Goal: Navigation & Orientation: Find specific page/section

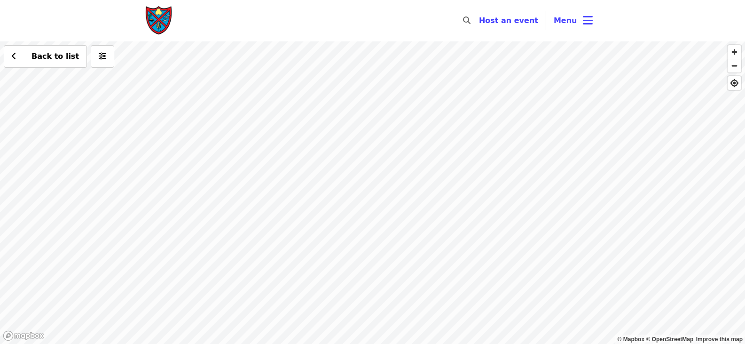
click at [322, 211] on div "Back to list" at bounding box center [372, 192] width 745 height 302
click at [573, 23] on span "Menu" at bounding box center [566, 20] width 24 height 9
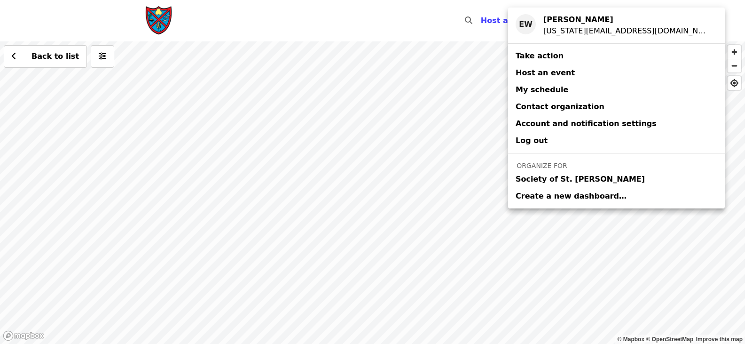
click at [551, 177] on span "Society of St. [PERSON_NAME]" at bounding box center [580, 178] width 129 height 11
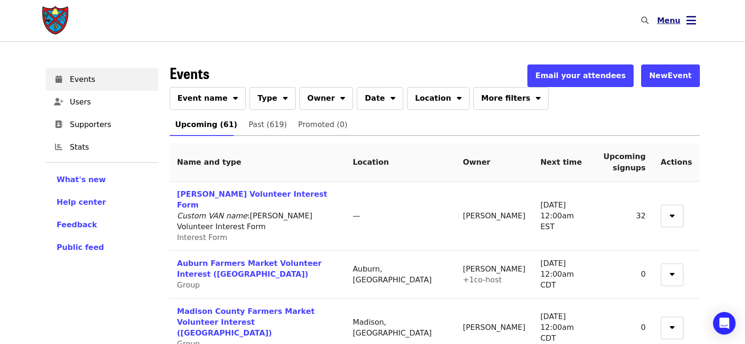
click at [686, 20] on icon "bars icon" at bounding box center [691, 21] width 10 height 14
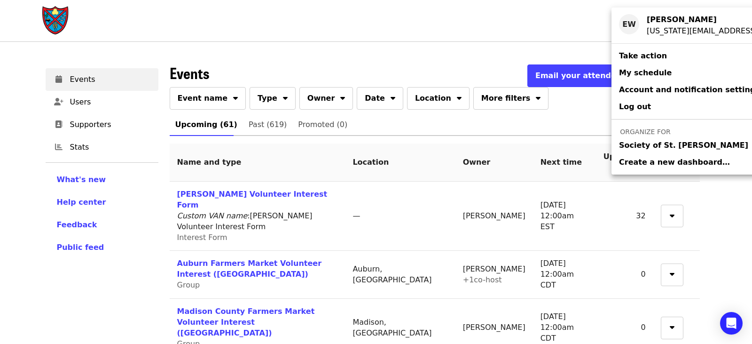
click at [430, 50] on div "Account menu" at bounding box center [376, 172] width 752 height 344
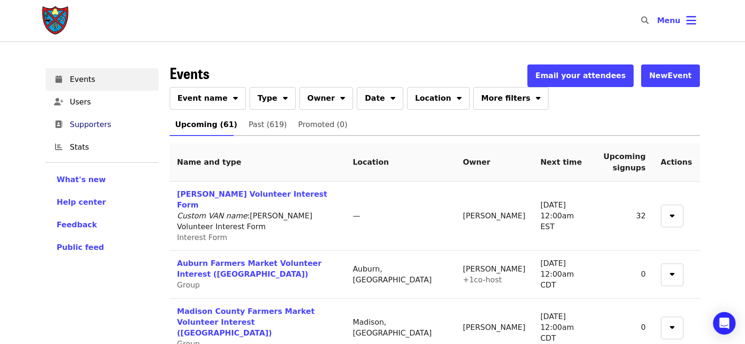
click at [107, 120] on span "Supporters" at bounding box center [110, 124] width 81 height 11
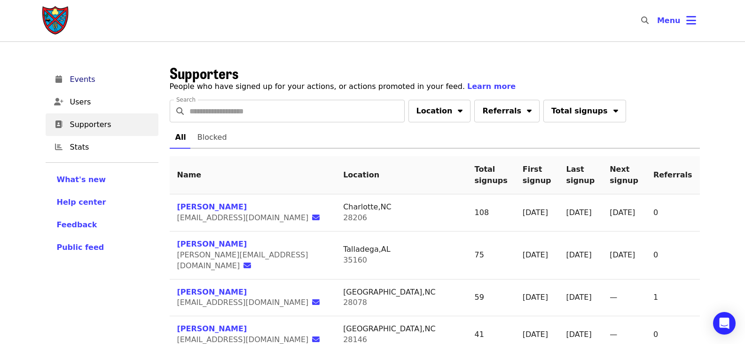
click at [123, 81] on span "Events" at bounding box center [110, 79] width 81 height 11
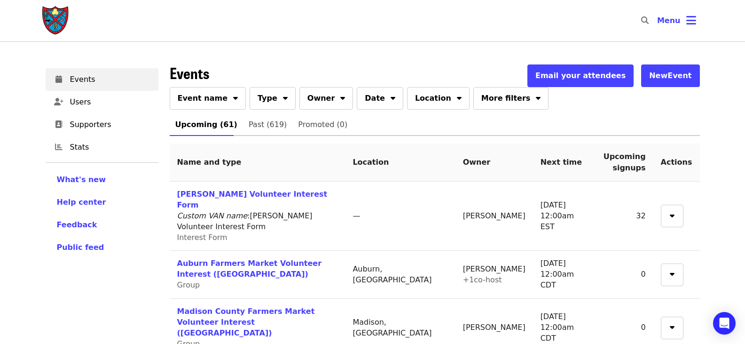
click at [63, 17] on img "Main navigation" at bounding box center [56, 21] width 28 height 30
